Goal: Task Accomplishment & Management: Use online tool/utility

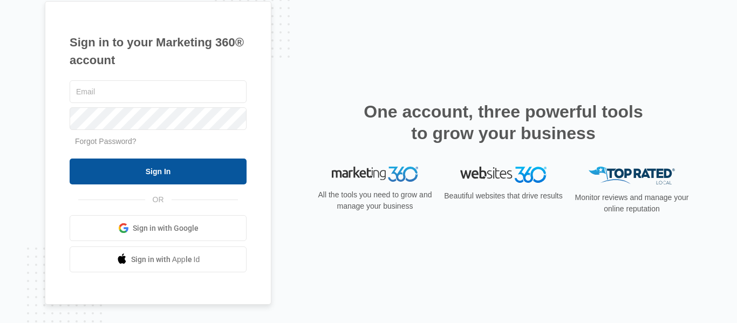
type input "[PERSON_NAME][EMAIL_ADDRESS][DOMAIN_NAME]"
click at [154, 176] on input "Sign In" at bounding box center [158, 172] width 177 height 26
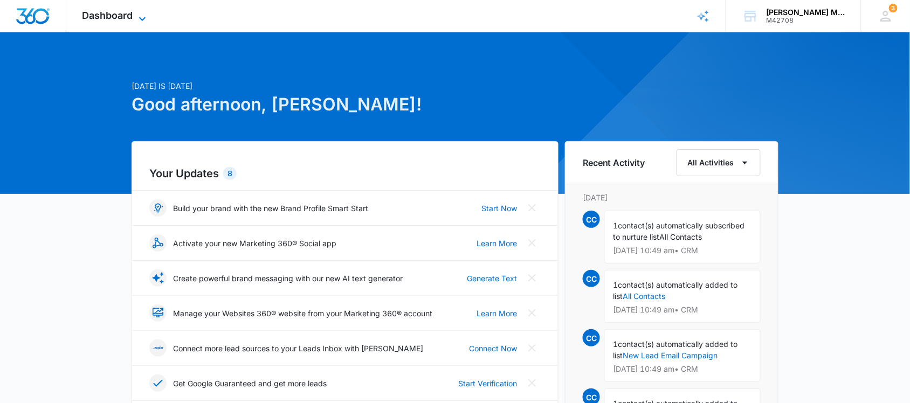
click at [118, 11] on span "Dashboard" at bounding box center [108, 15] width 51 height 11
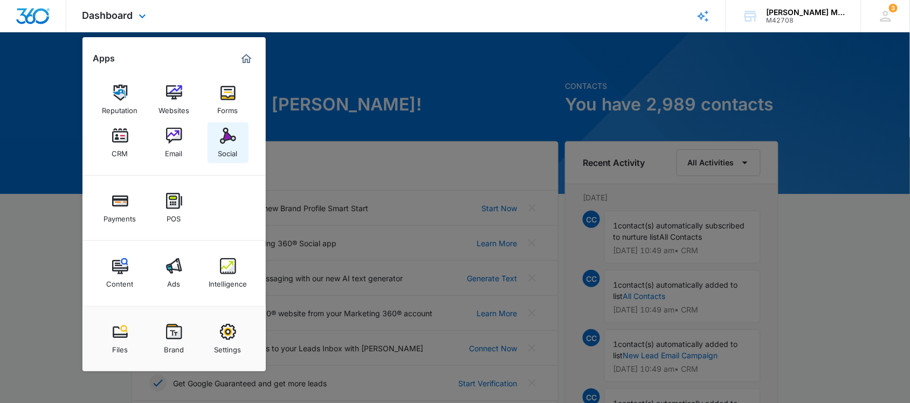
click at [228, 147] on div "Social" at bounding box center [227, 151] width 19 height 14
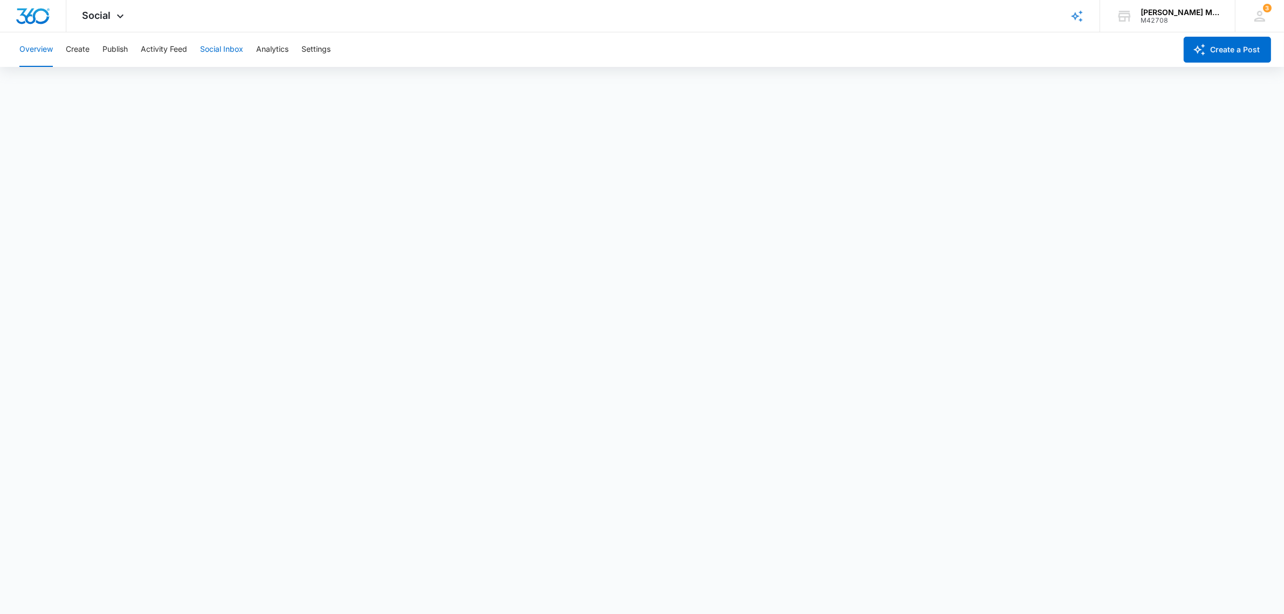
scroll to position [3, 0]
